Goal: Task Accomplishment & Management: Use online tool/utility

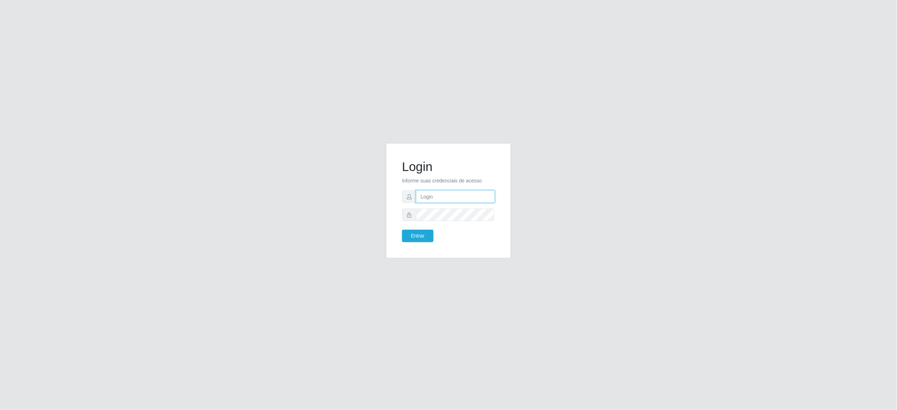
click at [465, 201] on input "text" at bounding box center [455, 196] width 79 height 13
type input "[EMAIL_ADDRESS][DOMAIN_NAME]"
click at [402, 230] on button "Entrar" at bounding box center [417, 236] width 31 height 13
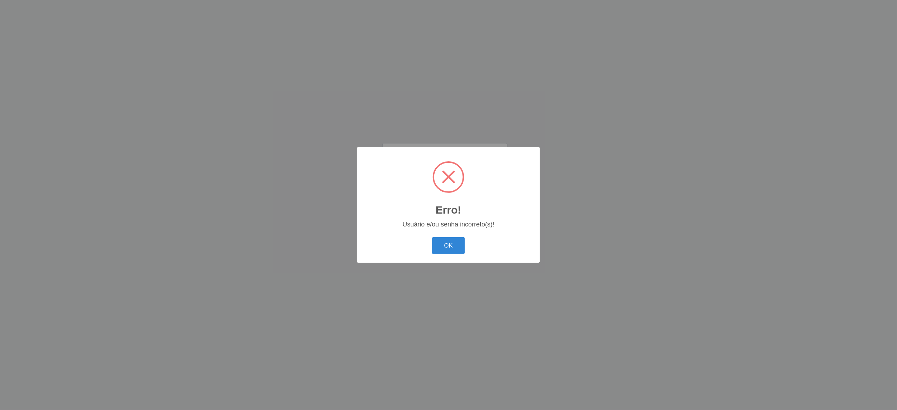
click at [415, 233] on div "Erro! × Usuário e/ou senha incorreto(s)! OK Cancel" at bounding box center [448, 205] width 183 height 116
click at [441, 239] on button "OK" at bounding box center [448, 245] width 33 height 17
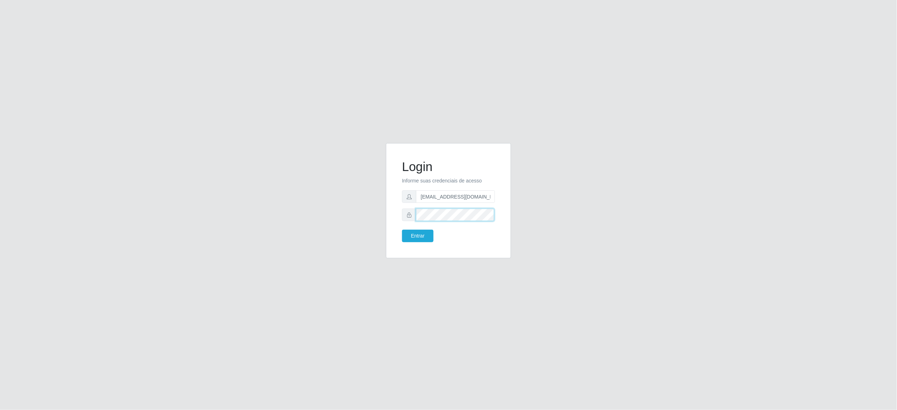
click at [402, 230] on button "Entrar" at bounding box center [417, 236] width 31 height 13
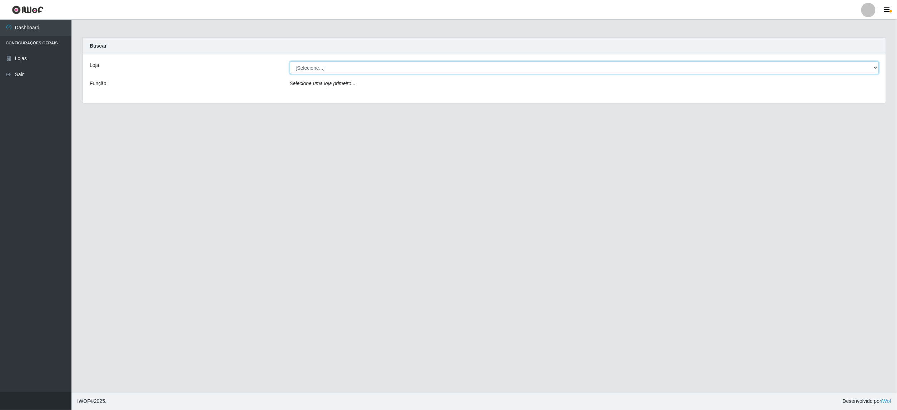
click at [416, 66] on select "[Selecione...] BomQueSó Agreste - Loja 2" at bounding box center [585, 67] width 590 height 13
select select "214"
click at [290, 61] on select "[Selecione...] BomQueSó Agreste - Loja 2" at bounding box center [585, 67] width 590 height 13
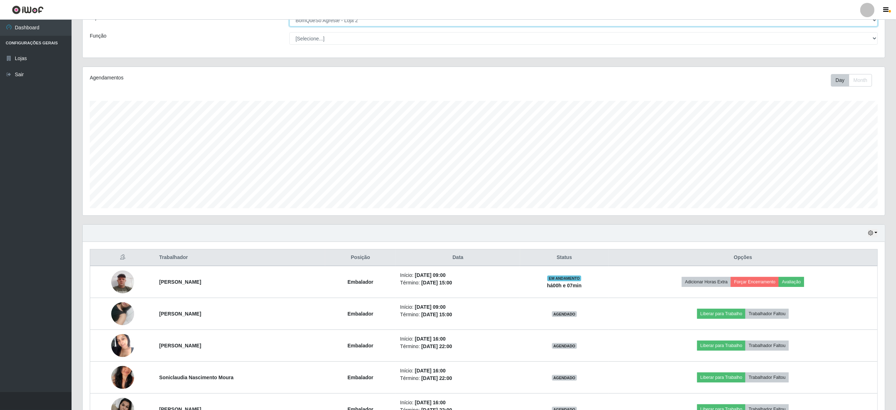
scroll to position [99, 0]
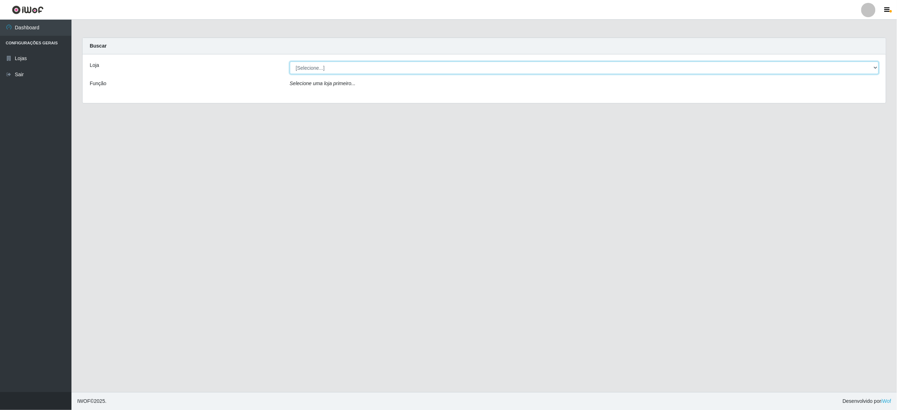
click at [325, 71] on select "[Selecione...] BomQueSó Agreste - Loja 2" at bounding box center [585, 67] width 590 height 13
select select "214"
click at [290, 61] on select "[Selecione...] BomQueSó Agreste - Loja 2" at bounding box center [585, 67] width 590 height 13
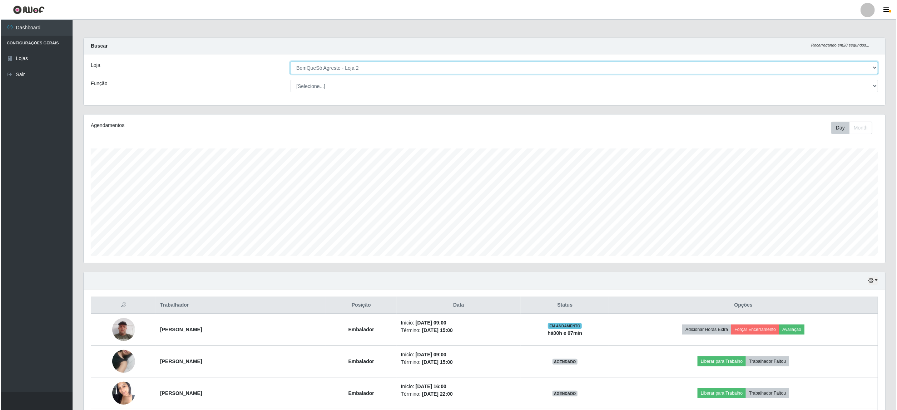
scroll to position [95, 0]
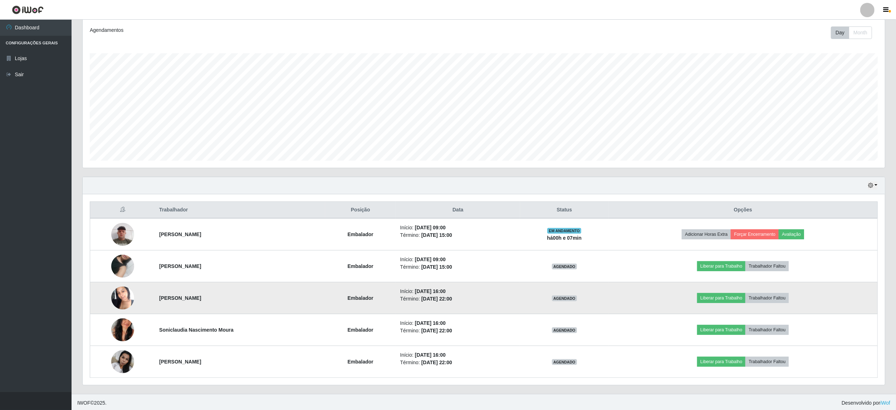
click at [118, 294] on img at bounding box center [122, 297] width 23 height 30
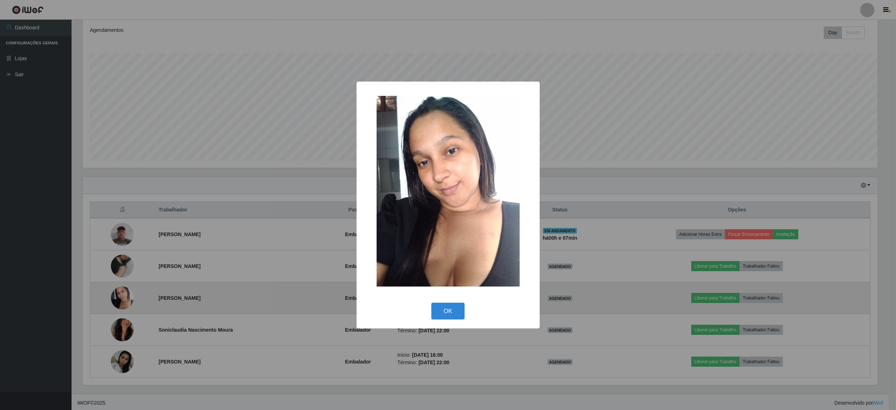
scroll to position [149, 797]
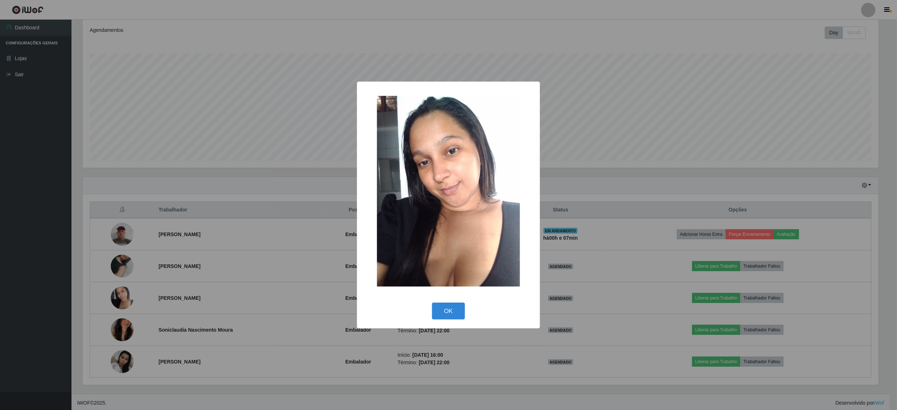
click at [294, 235] on div "× OK Cancel" at bounding box center [448, 205] width 897 height 410
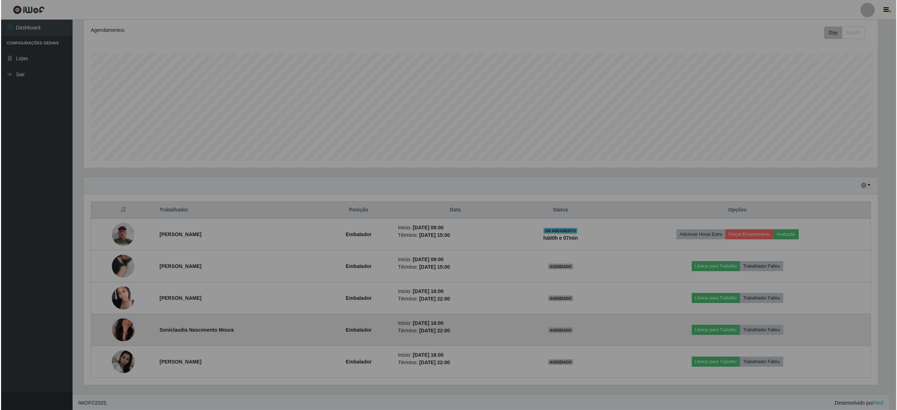
scroll to position [149, 802]
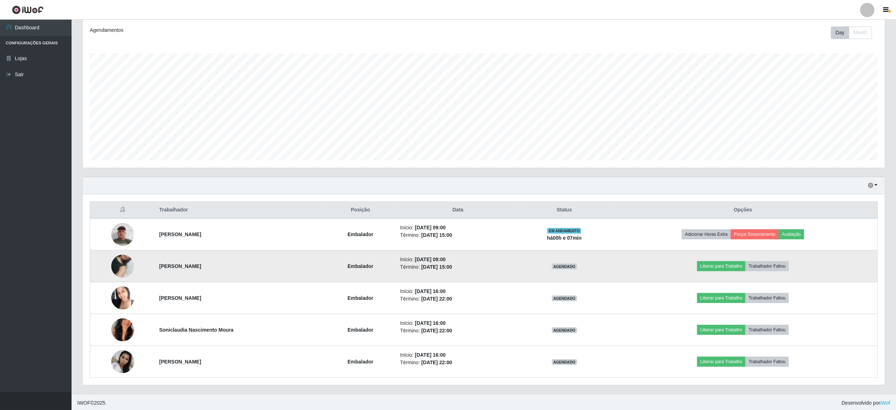
click at [115, 266] on img at bounding box center [122, 266] width 23 height 41
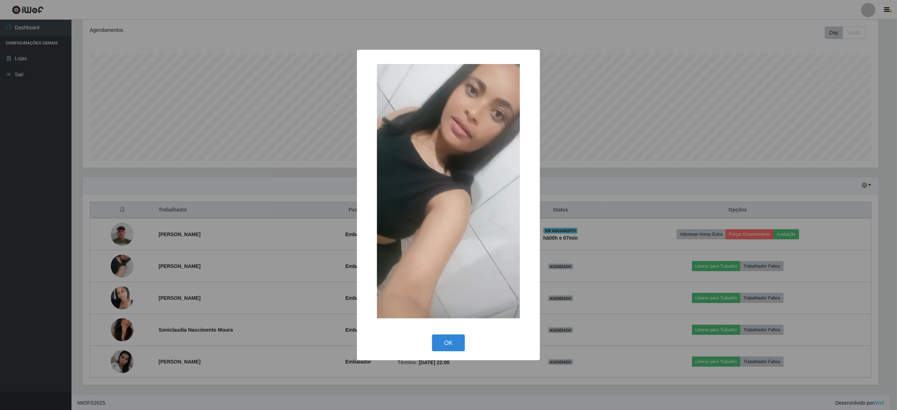
click at [285, 265] on div "× OK Cancel" at bounding box center [448, 205] width 897 height 410
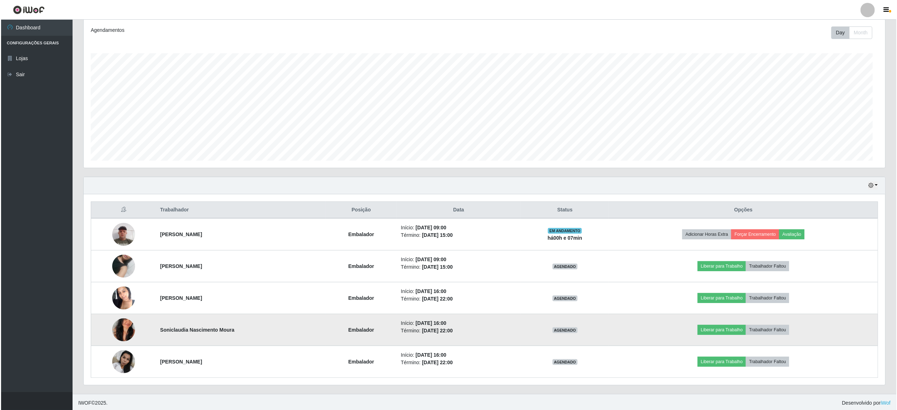
scroll to position [149, 802]
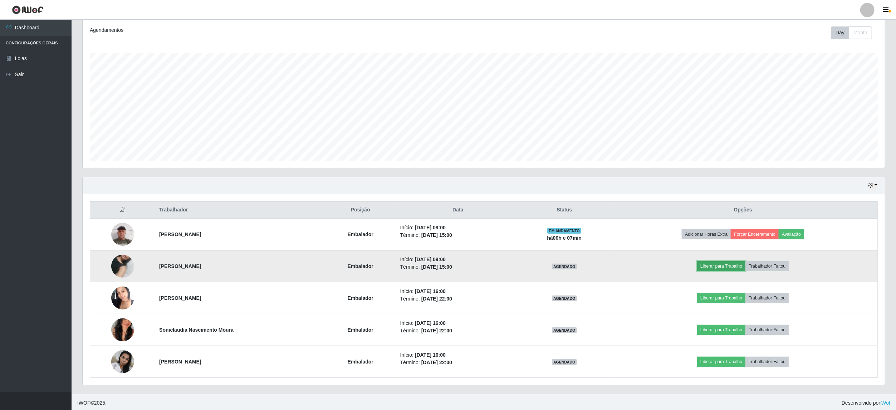
click at [728, 262] on button "Liberar para Trabalho" at bounding box center [721, 266] width 48 height 10
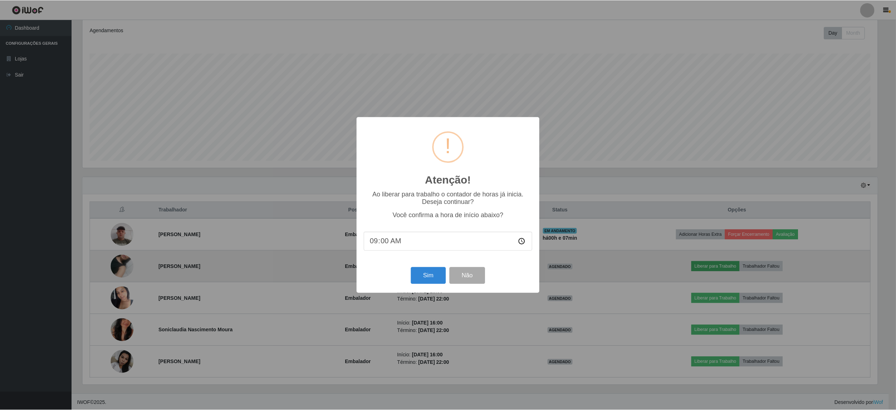
scroll to position [149, 797]
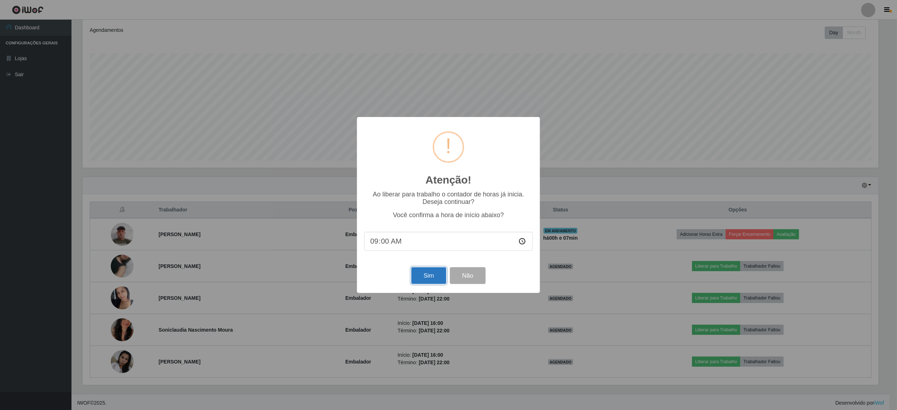
click at [435, 273] on button "Sim" at bounding box center [429, 275] width 35 height 17
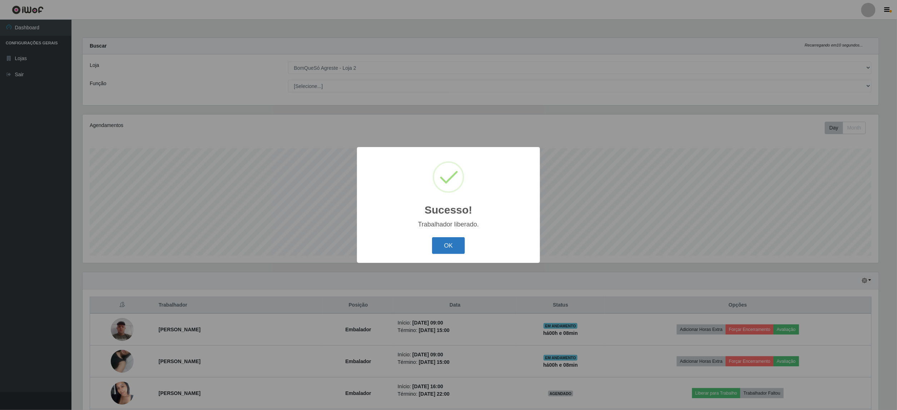
click at [438, 239] on button "OK" at bounding box center [448, 245] width 33 height 17
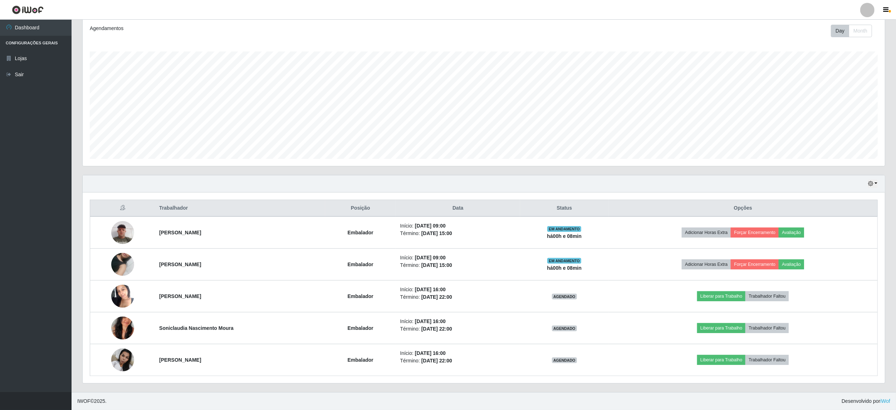
scroll to position [3, 0]
